Goal: Information Seeking & Learning: Learn about a topic

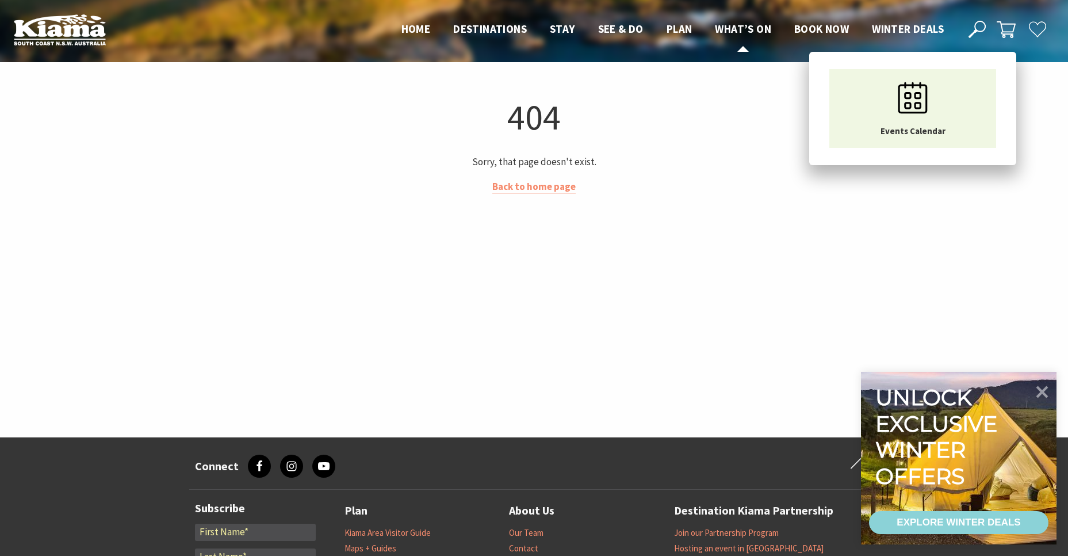
click at [747, 33] on span "What’s On" at bounding box center [743, 29] width 56 height 14
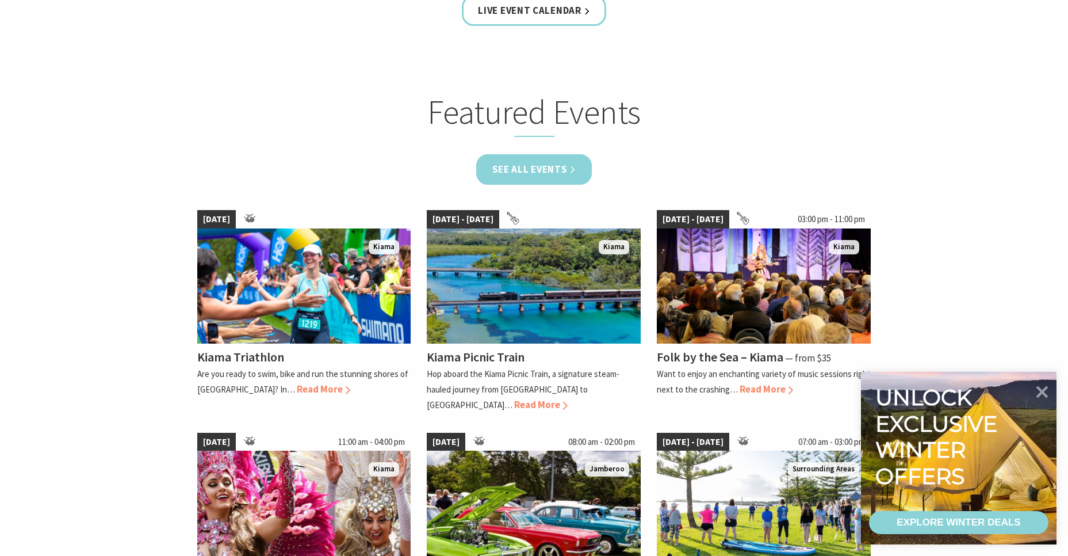
scroll to position [667, 0]
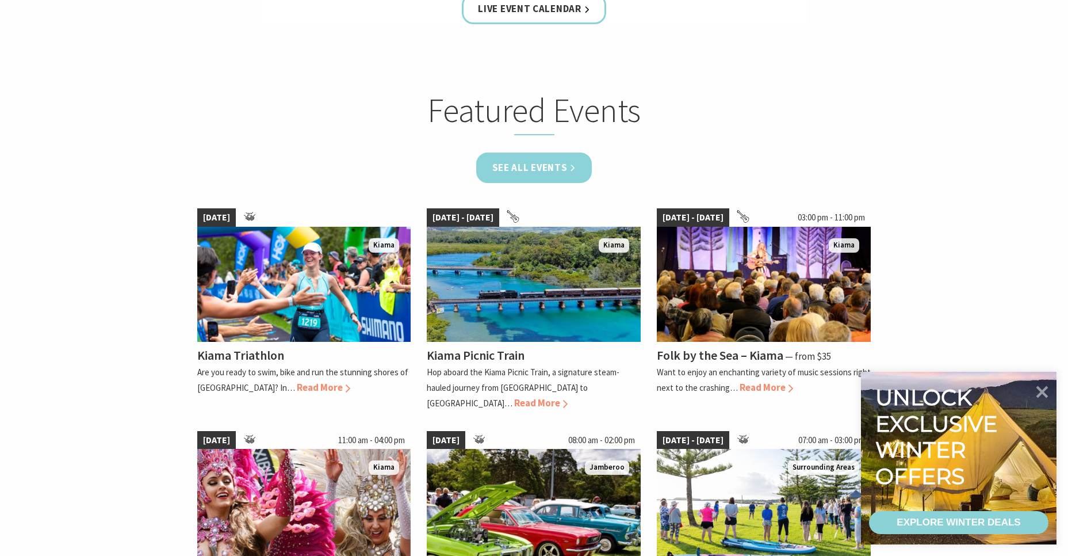
click at [540, 158] on link "See all Events" at bounding box center [534, 167] width 116 height 30
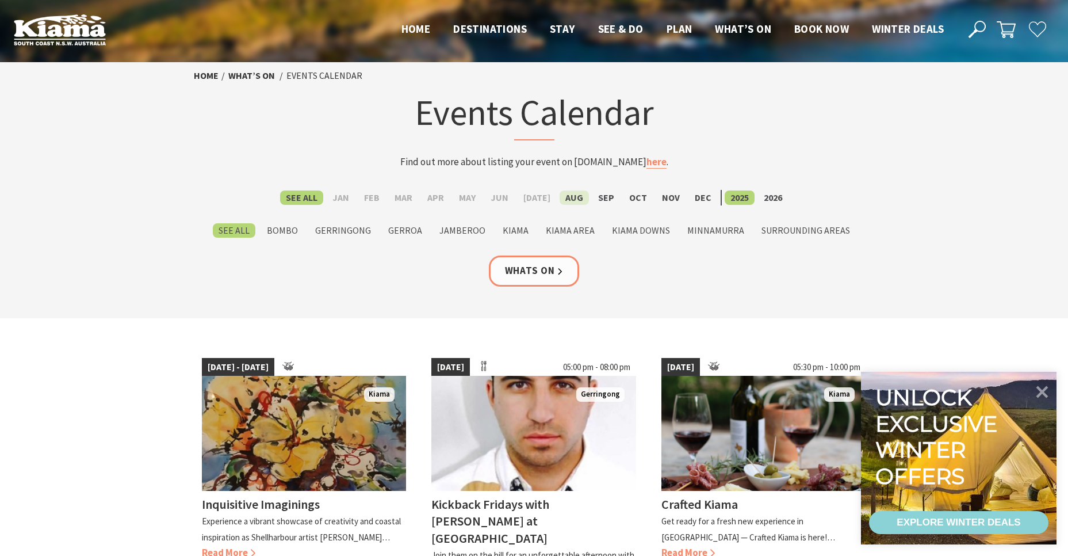
click at [563, 194] on label "Aug" at bounding box center [574, 197] width 29 height 14
click at [0, 0] on input "Aug" at bounding box center [0, 0] width 0 height 0
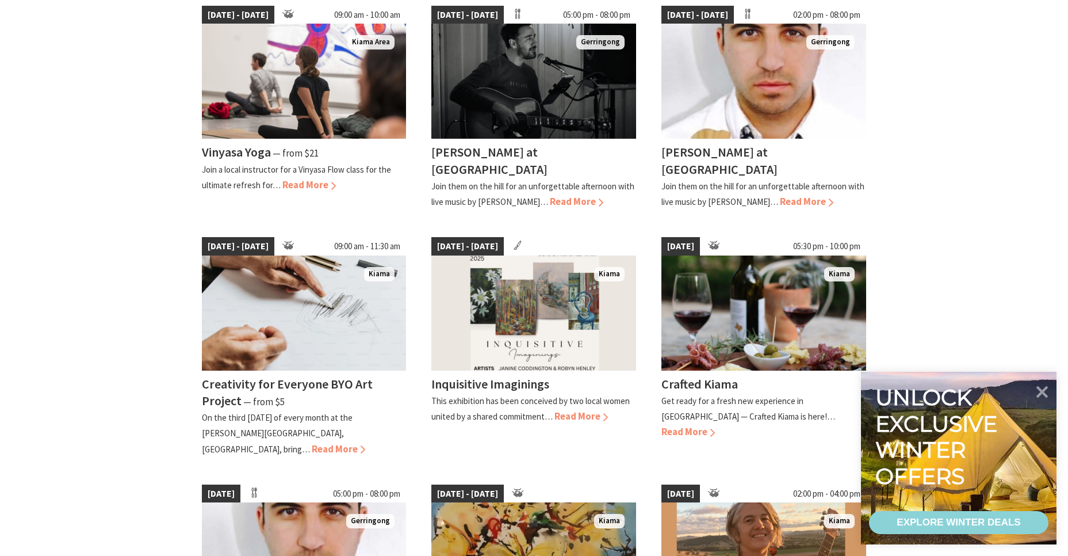
scroll to position [667, 0]
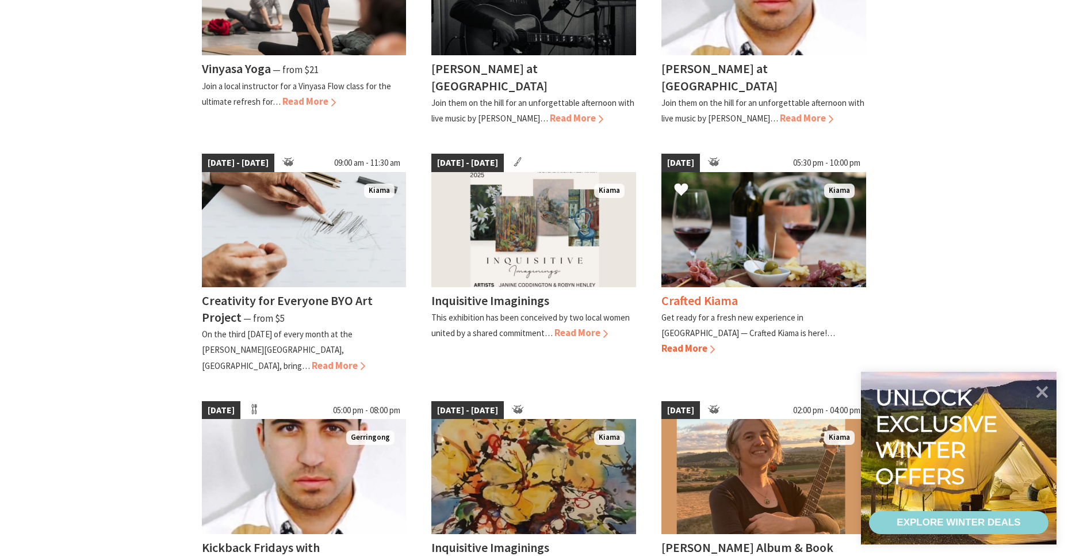
click at [709, 301] on h4 "Crafted Kiama" at bounding box center [700, 300] width 77 height 16
